Goal: Task Accomplishment & Management: Manage account settings

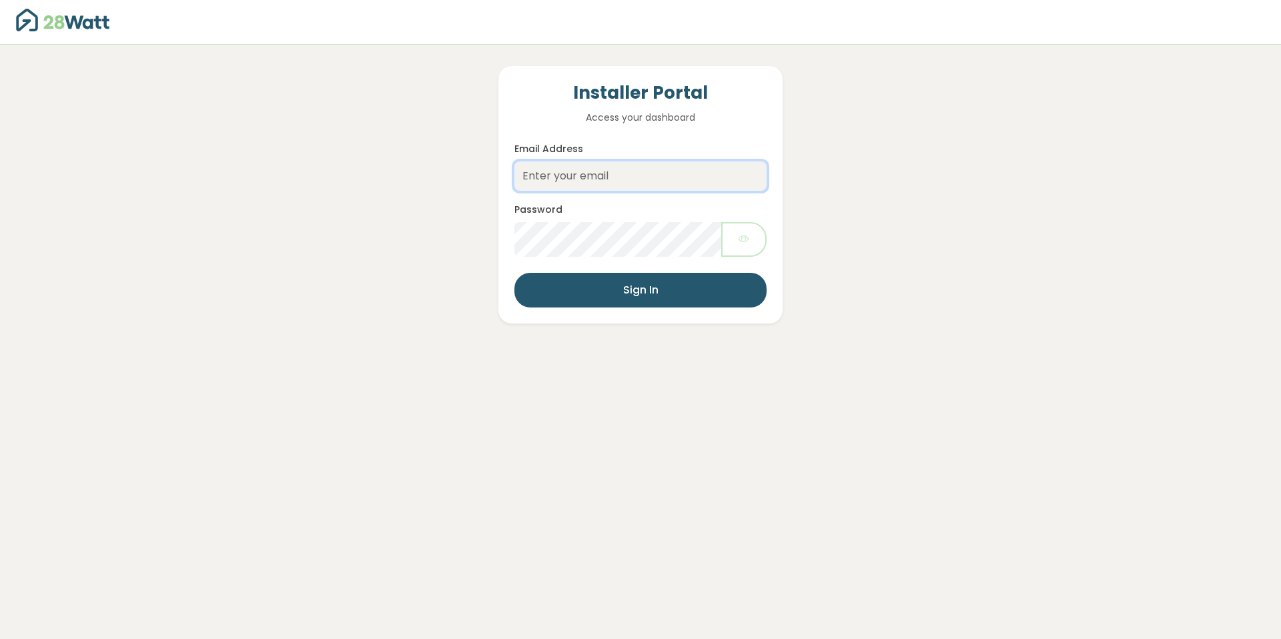
click at [568, 181] on input "Email Address" at bounding box center [640, 175] width 252 height 29
click at [696, 165] on input "[PERSON_NAME][EMAIL_ADDRESS][DOMAIN_NAME]" at bounding box center [640, 175] width 252 height 29
drag, startPoint x: 566, startPoint y: 175, endPoint x: 524, endPoint y: 175, distance: 42.0
click at [520, 176] on input "[PERSON_NAME][EMAIL_ADDRESS][DOMAIN_NAME]" at bounding box center [640, 175] width 252 height 29
click at [567, 172] on input "[PERSON_NAME][EMAIL_ADDRESS][DOMAIN_NAME]" at bounding box center [640, 175] width 252 height 29
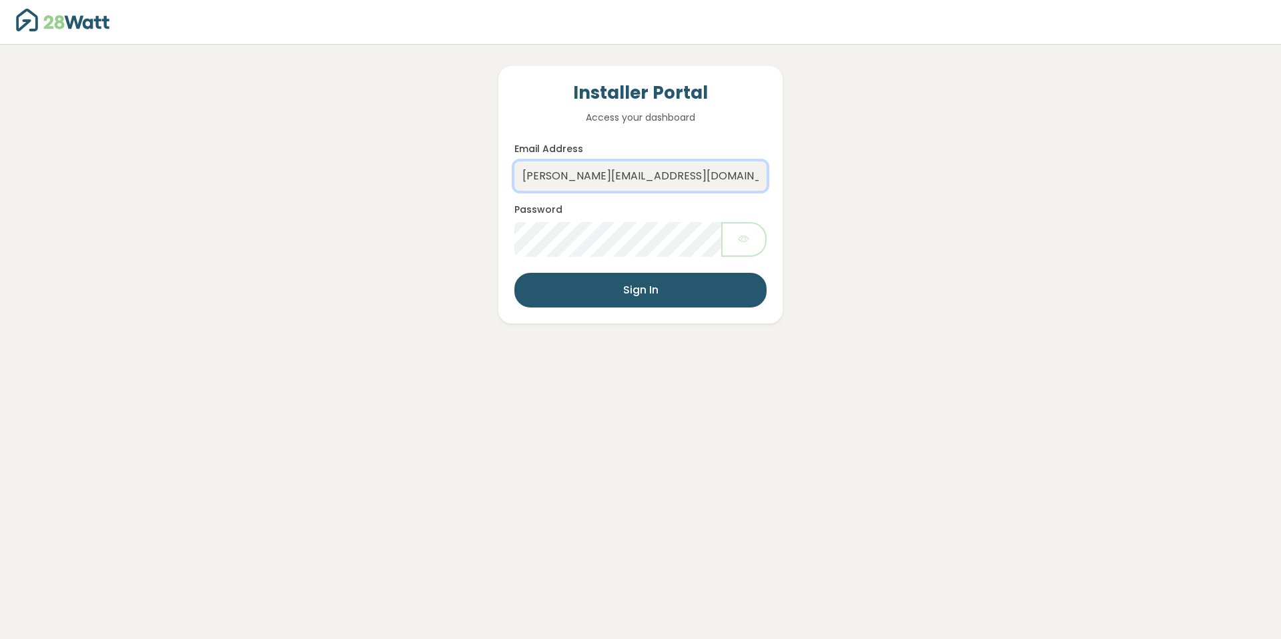
drag, startPoint x: 562, startPoint y: 173, endPoint x: 507, endPoint y: 173, distance: 55.4
click at [507, 173] on div "Installer Portal Access your dashboard Email Address [PERSON_NAME][EMAIL_ADDRES…" at bounding box center [640, 194] width 284 height 257
click at [651, 177] on input "[EMAIL_ADDRESS][DOMAIN_NAME]" at bounding box center [640, 175] width 252 height 29
type input "[EMAIL_ADDRESS][DOMAIN_NAME]"
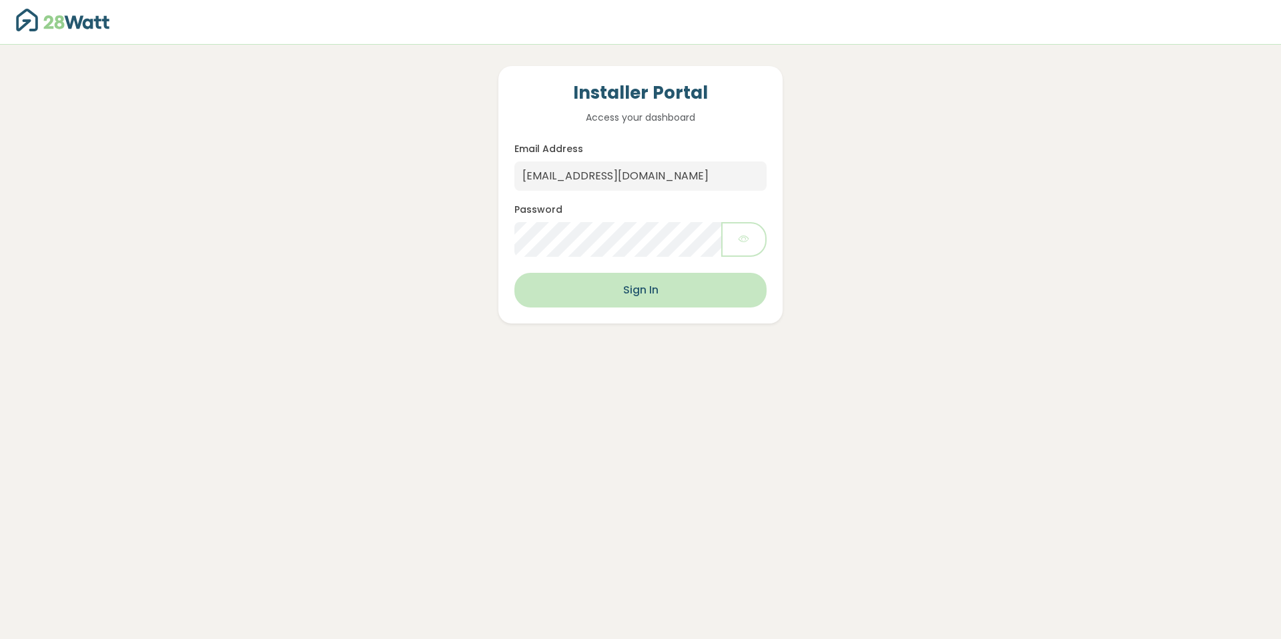
click at [667, 291] on button "Sign In" at bounding box center [640, 290] width 252 height 35
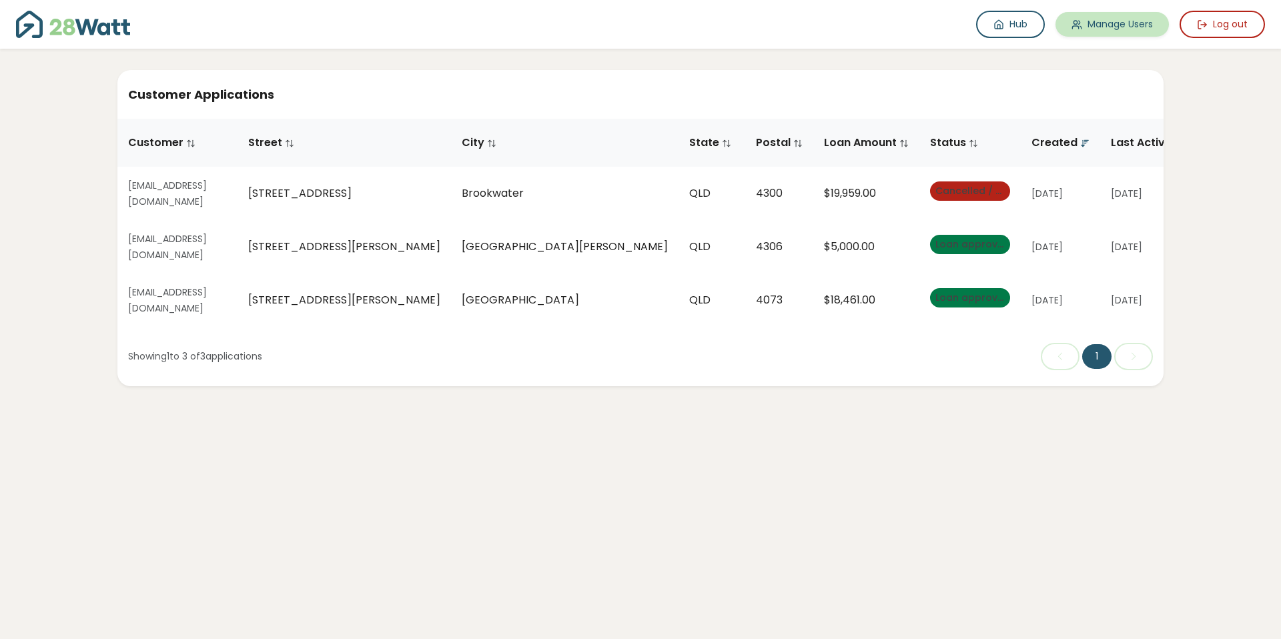
click at [1135, 31] on link "Manage Users" at bounding box center [1111, 24] width 113 height 25
